Goal: Information Seeking & Learning: Understand process/instructions

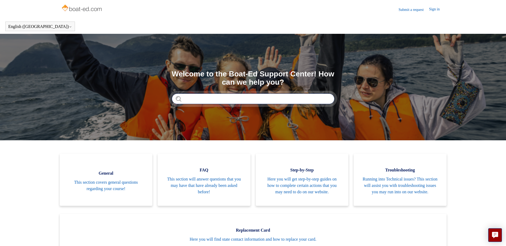
click at [217, 100] on input "Search" at bounding box center [253, 99] width 163 height 11
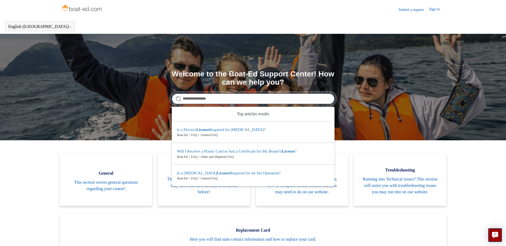
type input "**********"
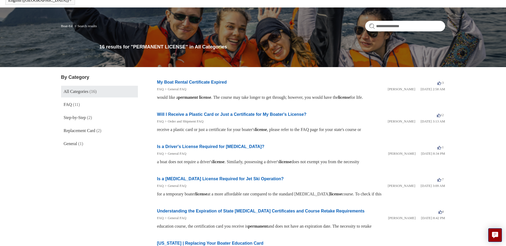
scroll to position [27, 0]
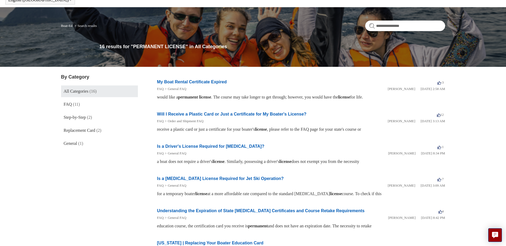
click at [247, 115] on link "Will I Receive a Plastic Card or Just a Certificate for My Boater's License?" at bounding box center [231, 114] width 149 height 5
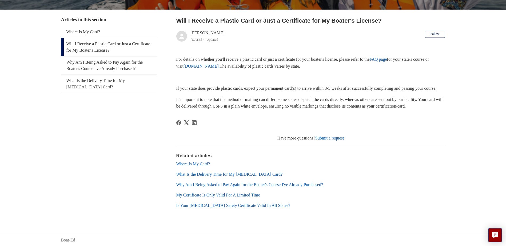
scroll to position [106, 0]
click at [214, 197] on link "My Certificate Is Only Valid For A Limited Time" at bounding box center [218, 195] width 84 height 5
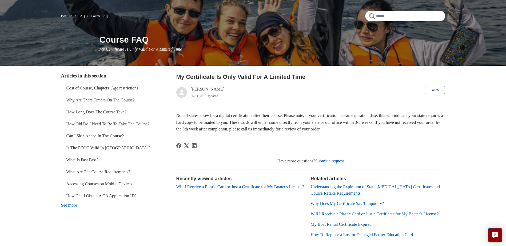
scroll to position [53, 0]
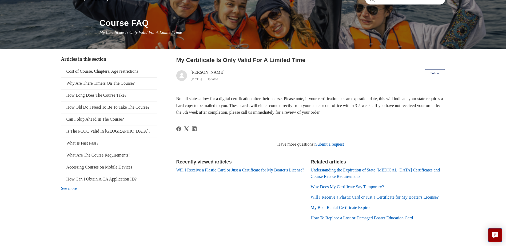
click at [355, 113] on p "Not all states allow for a digital certification after their course. Please not…" at bounding box center [310, 105] width 269 height 21
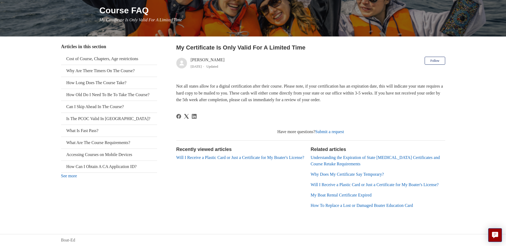
scroll to position [0, 0]
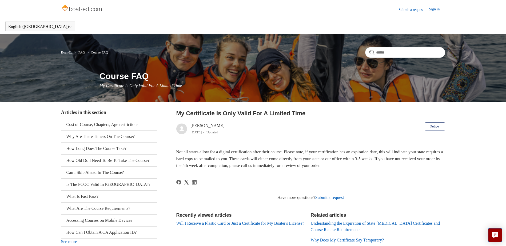
click at [68, 51] on link "Boat-Ed" at bounding box center [66, 52] width 11 height 4
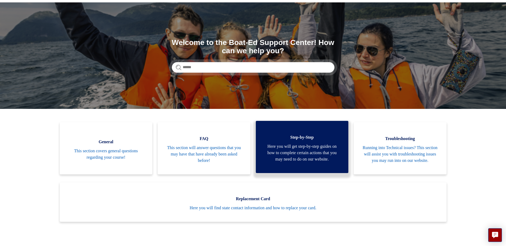
scroll to position [27, 0]
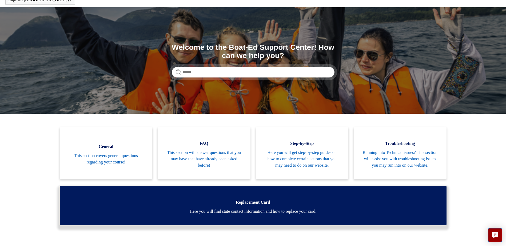
click at [240, 213] on link "Replacement Card Here you will find state contact information and how to replac…" at bounding box center [253, 205] width 386 height 39
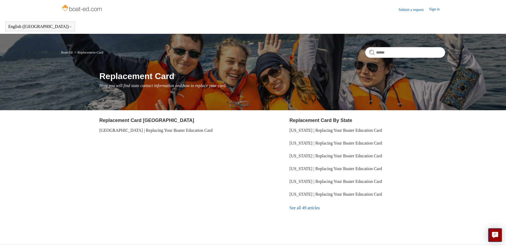
click at [305, 208] on link "See all 49 articles" at bounding box center [366, 208] width 155 height 14
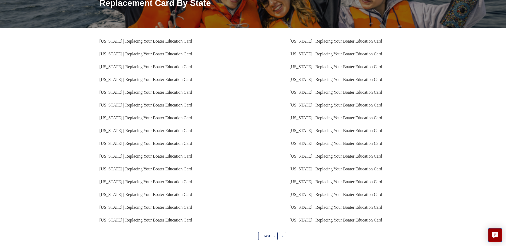
scroll to position [80, 0]
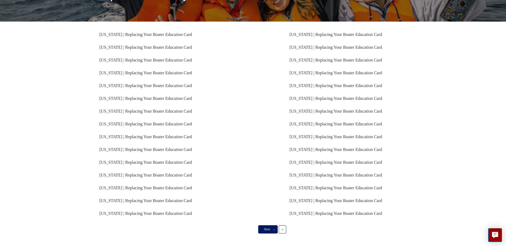
click at [261, 231] on link "Next ›" at bounding box center [267, 229] width 19 height 8
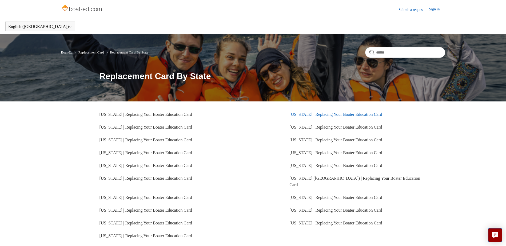
click at [305, 115] on link "[US_STATE] | Replacing Your Boater Education Card" at bounding box center [335, 114] width 92 height 5
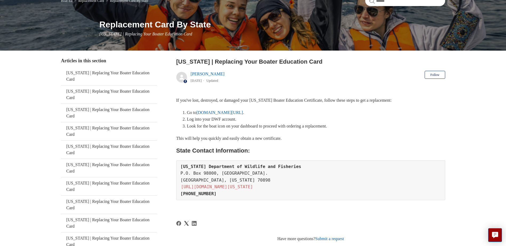
scroll to position [53, 0]
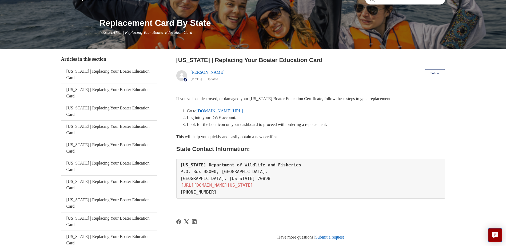
click at [237, 111] on link "louisianaoutdoors.com/dashboard" at bounding box center [219, 111] width 46 height 5
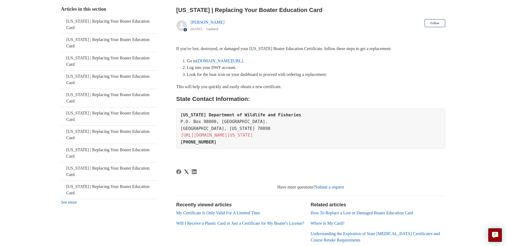
scroll to position [0, 0]
